Goal: Complete application form

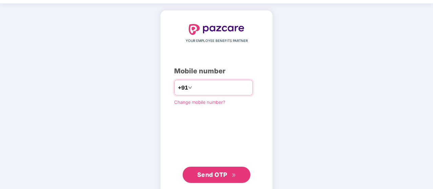
scroll to position [35, 0]
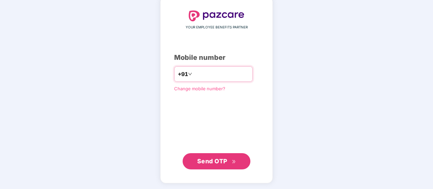
type input "**********"
click at [211, 160] on span "Send OTP" at bounding box center [212, 161] width 30 height 7
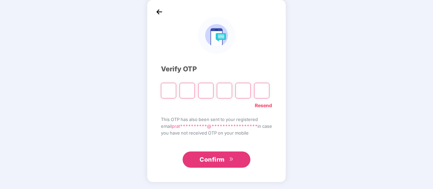
scroll to position [31, 0]
type input "*"
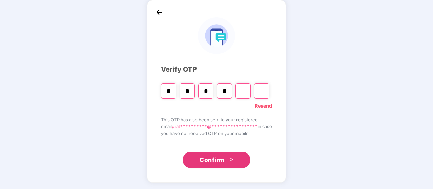
type input "*"
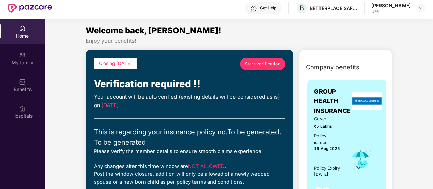
scroll to position [0, 0]
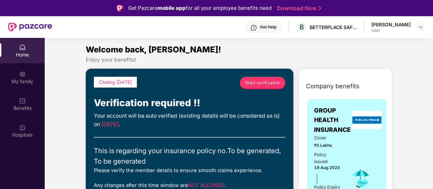
click at [263, 83] on span "Start verification" at bounding box center [263, 83] width 36 height 6
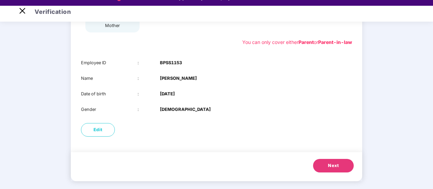
scroll to position [16, 0]
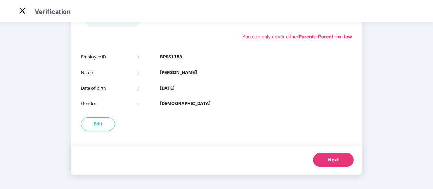
click at [335, 158] on span "Next" at bounding box center [333, 160] width 11 height 7
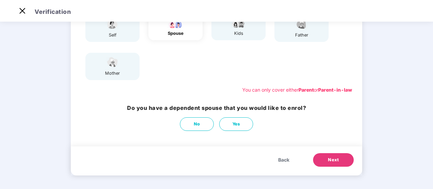
click at [338, 162] on span "Next" at bounding box center [333, 160] width 11 height 7
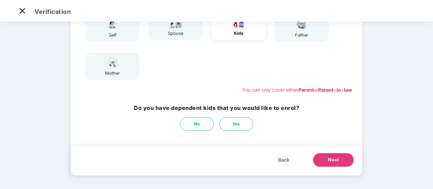
click at [330, 162] on span "Next" at bounding box center [333, 160] width 11 height 7
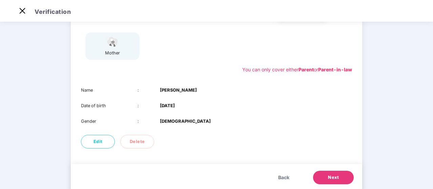
scroll to position [118, 0]
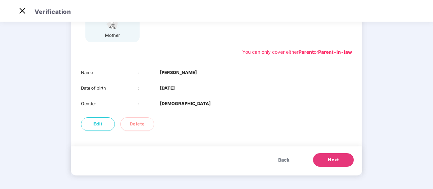
click at [365, 125] on div "01 Verify members 02 Review members 03 Submit Modification will not be allowed …" at bounding box center [216, 47] width 433 height 284
click at [337, 164] on button "Next" at bounding box center [333, 161] width 41 height 14
click at [372, 84] on div "01 Verify members 02 Review members 03 Submit Modification will not be allowed …" at bounding box center [216, 47] width 433 height 284
click at [333, 163] on span "Next" at bounding box center [333, 160] width 11 height 7
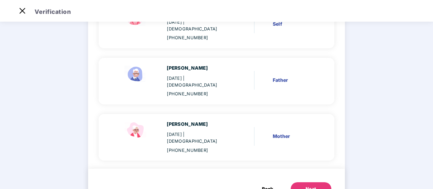
scroll to position [96, 0]
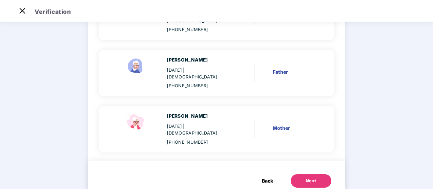
click at [310, 167] on div "Back Next" at bounding box center [216, 179] width 257 height 36
click at [315, 175] on button "Next" at bounding box center [311, 182] width 41 height 14
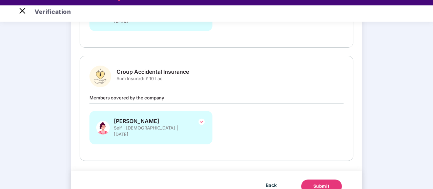
scroll to position [16, 0]
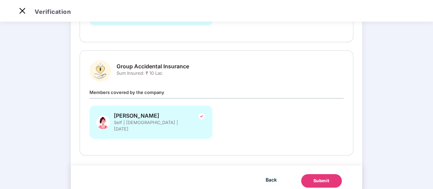
click at [314, 178] on div "Submit" at bounding box center [322, 181] width 16 height 7
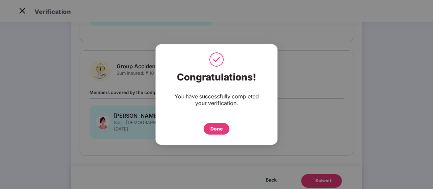
click at [217, 129] on div "Done" at bounding box center [216, 128] width 12 height 7
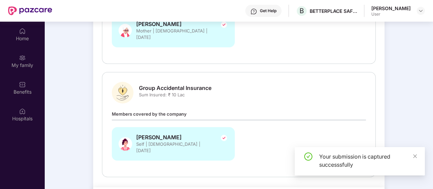
scroll to position [38, 0]
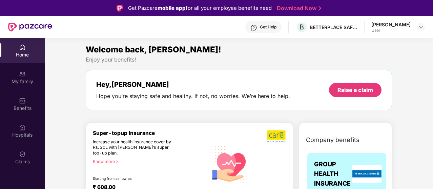
click at [399, 25] on div "[PERSON_NAME]" at bounding box center [390, 24] width 39 height 6
click at [411, 27] on div "Pratima Pandey User" at bounding box center [398, 27] width 54 height 12
click at [423, 27] on img at bounding box center [420, 26] width 5 height 5
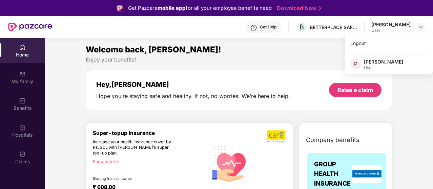
click at [294, 65] on div "Welcome back, Pratima! Enjoy your benefits! Hey, Pratima Hope you’re staying sa…" at bounding box center [239, 80] width 312 height 74
